Goal: Communication & Community: Share content

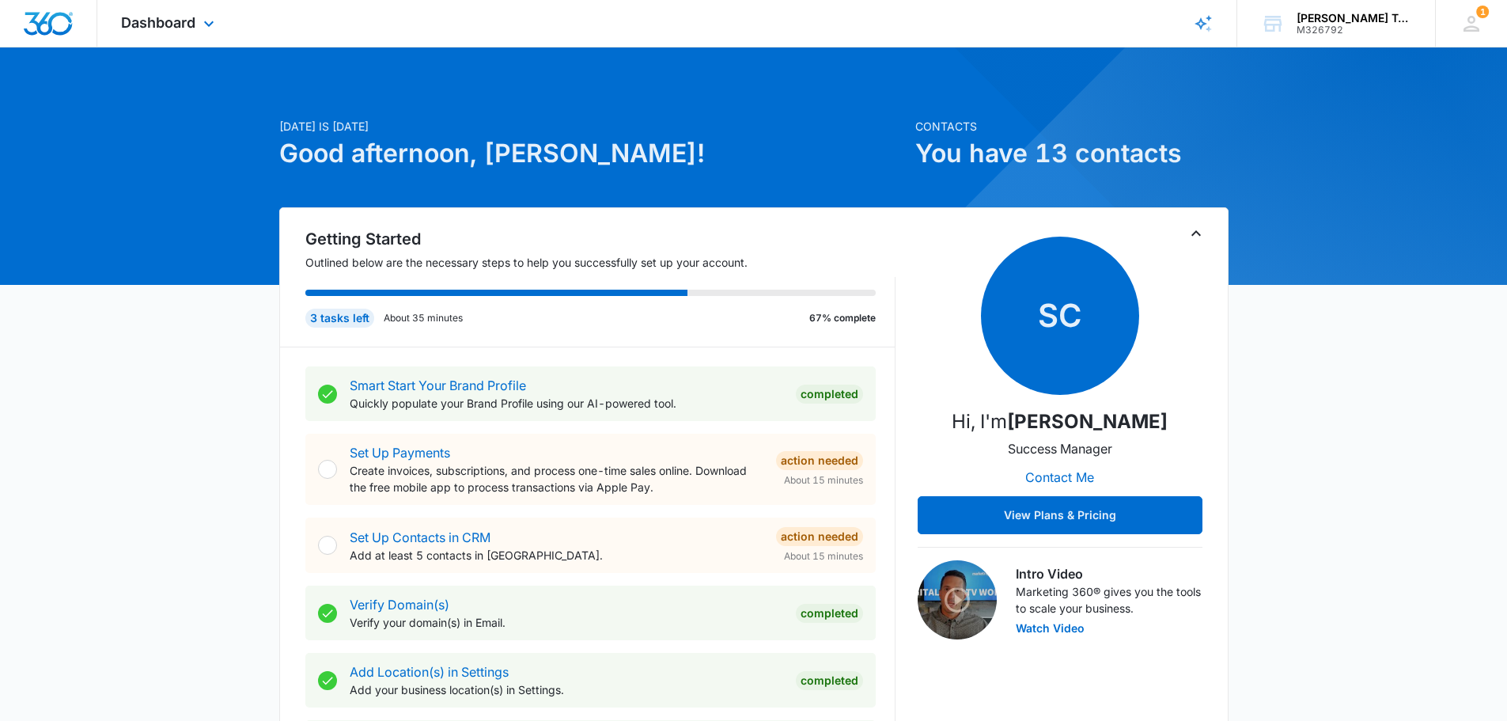
click at [204, 34] on div "Dashboard Apps Reputation Forms CRM Email Social Payments POS Content Ads Intel…" at bounding box center [169, 23] width 145 height 47
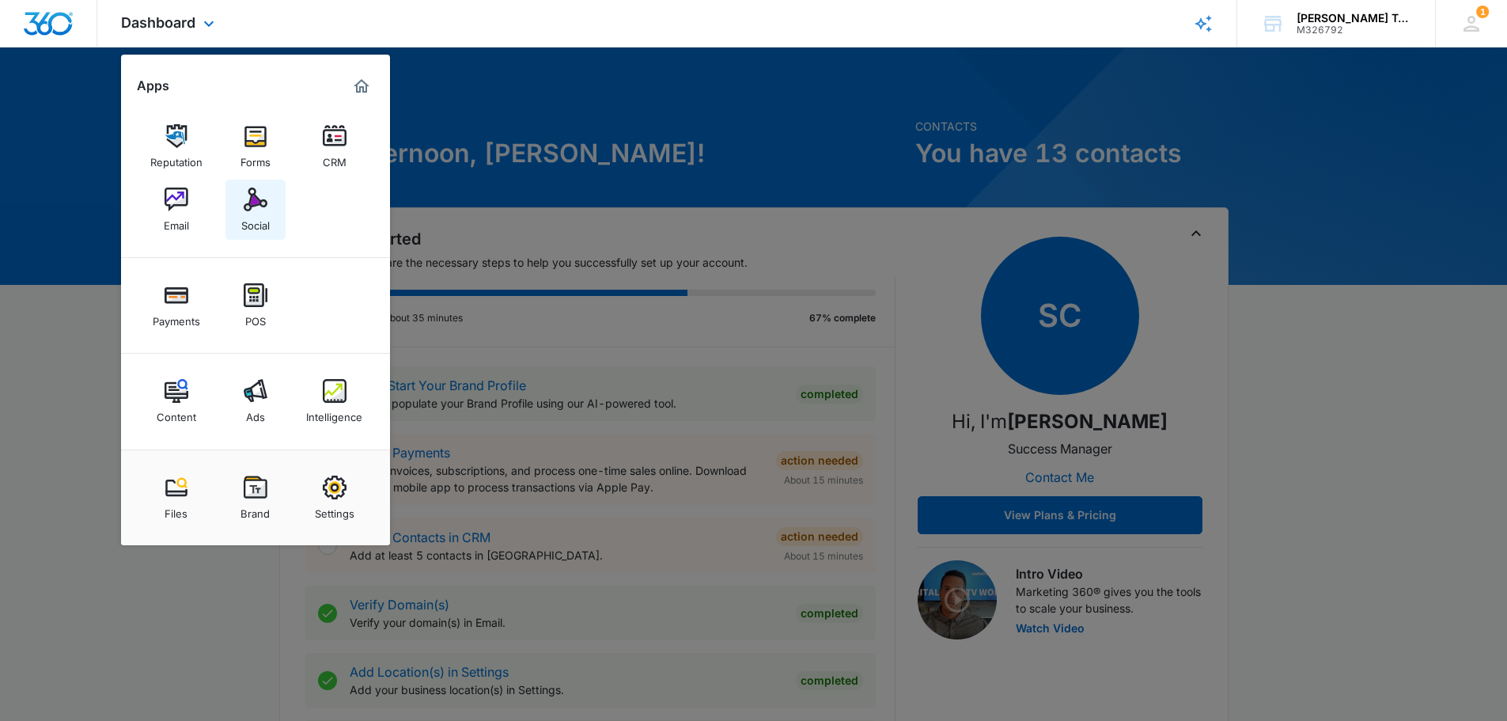
click at [270, 201] on link "Social" at bounding box center [255, 210] width 60 height 60
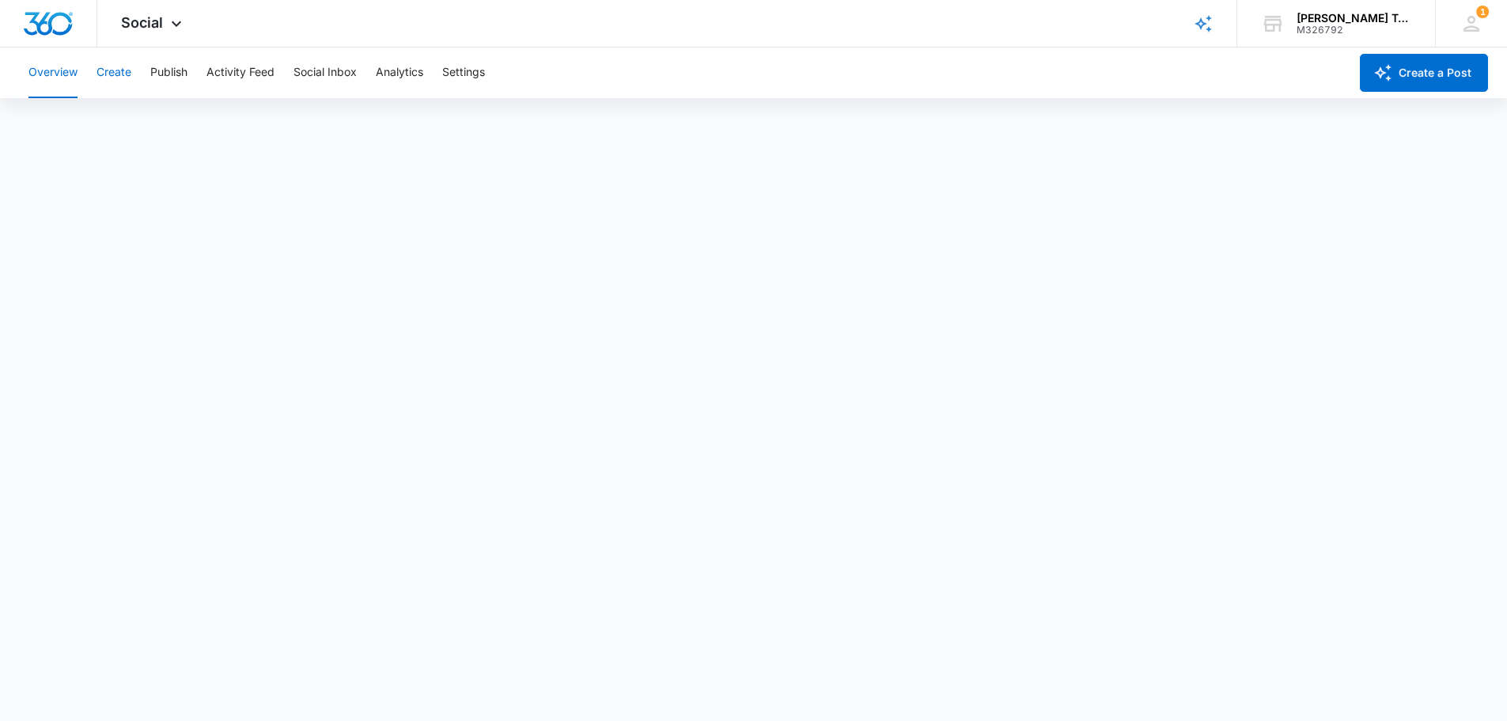
click at [131, 66] on button "Create" at bounding box center [114, 72] width 35 height 51
click at [191, 78] on div "Overview Create Publish Activity Feed Social Inbox Analytics Settings" at bounding box center [684, 72] width 1330 height 51
click at [180, 76] on button "Publish" at bounding box center [168, 72] width 37 height 51
